Goal: Information Seeking & Learning: Learn about a topic

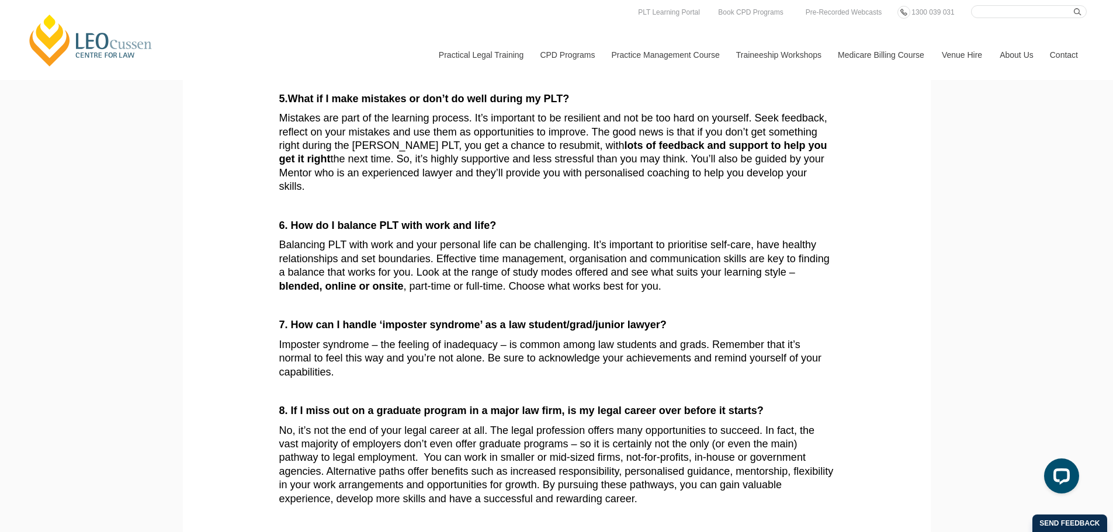
scroll to position [1249, 0]
